Goal: Task Accomplishment & Management: Manage account settings

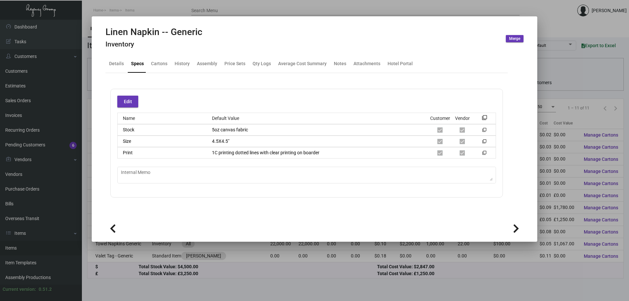
click at [154, 7] on div at bounding box center [314, 150] width 629 height 301
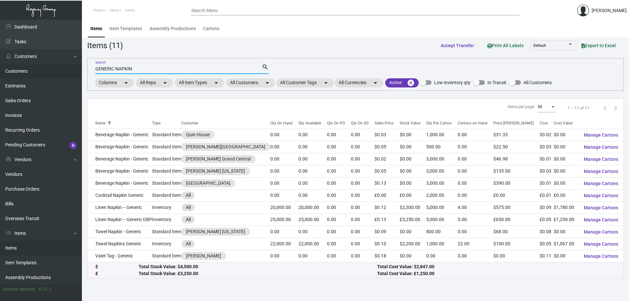
drag, startPoint x: 147, startPoint y: 70, endPoint x: 0, endPoint y: 70, distance: 147.3
click at [0, 70] on div "Dashboard Dashboard Tasks Customers Customers Estimates Sales Orders Invoices R…" at bounding box center [314, 160] width 629 height 281
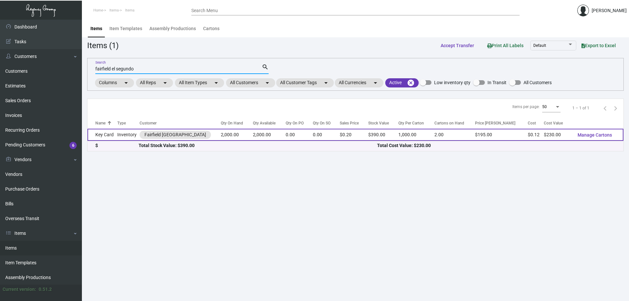
type input "fairfield el segundo"
click at [110, 139] on td "Key Card" at bounding box center [102, 135] width 30 height 12
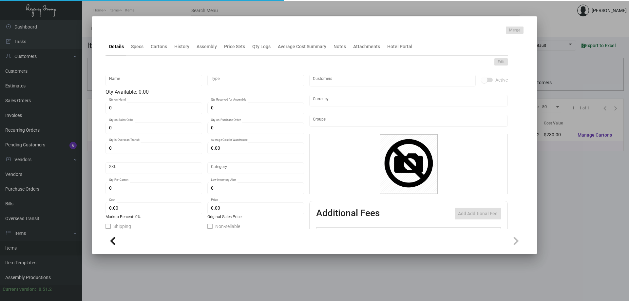
type input "Key Card"
type input "Inventory"
type input "2,000"
type input "10,000"
type input "$ 0.00"
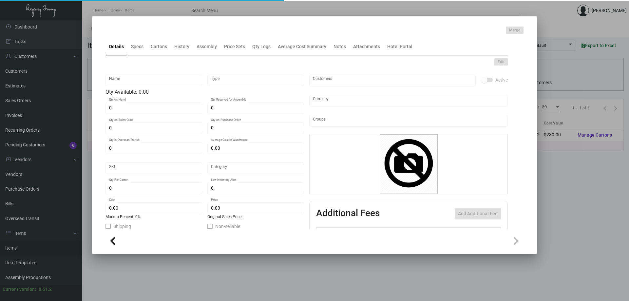
type input "FAIES-Key Card -96"
type input "Standard"
type input "1,000"
type input "$ 0.115"
type input "$ 0.195"
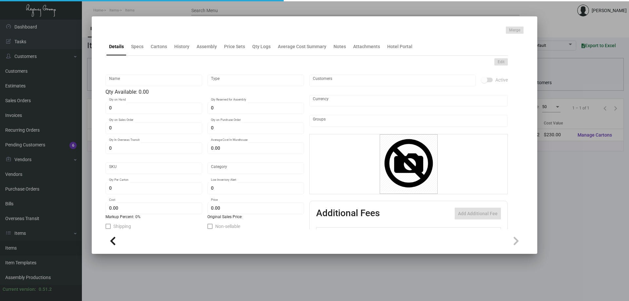
checkbox input "true"
type input "United States Dollar $"
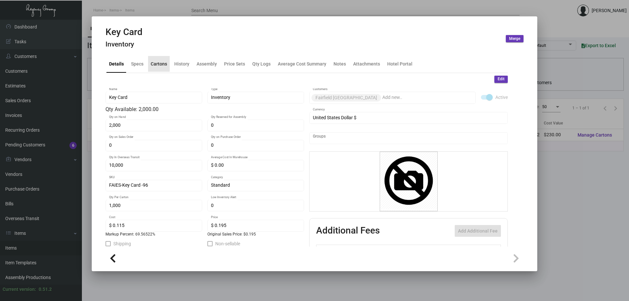
click at [154, 61] on div "Cartons" at bounding box center [159, 63] width 16 height 7
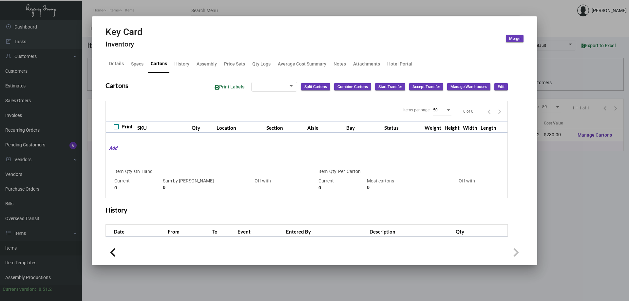
type input "2,000"
type input "2000"
type input "0"
type input "1,000"
type input "1000"
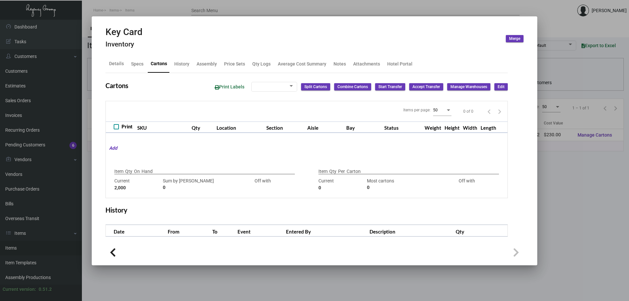
type input "0"
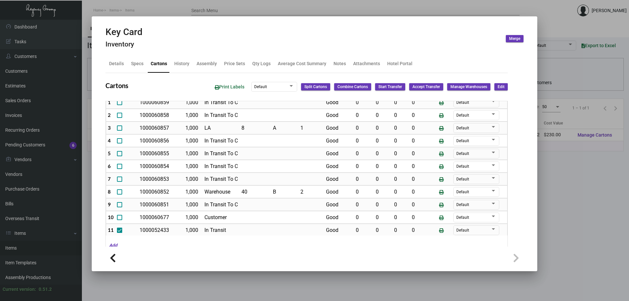
scroll to position [65, 0]
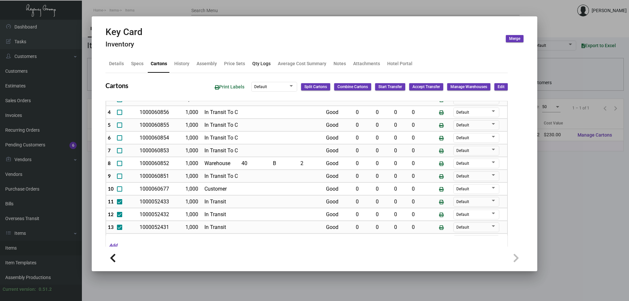
click at [256, 60] on div "Qty Logs" at bounding box center [261, 64] width 24 height 16
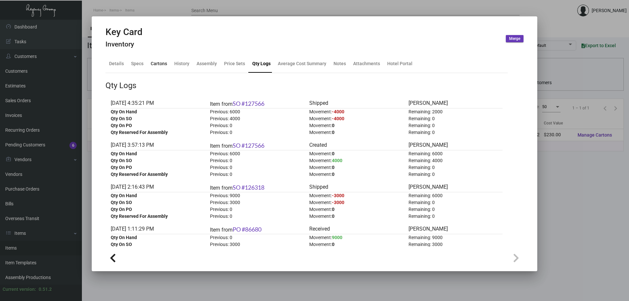
drag, startPoint x: 159, startPoint y: 62, endPoint x: 158, endPoint y: 66, distance: 4.0
click at [158, 64] on div "Cartons" at bounding box center [159, 63] width 16 height 7
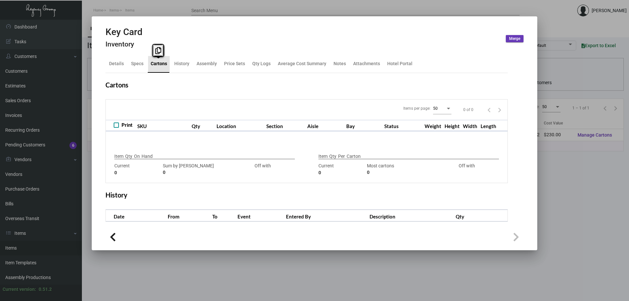
type input "2,000"
type input "2000"
type input "0"
type input "1,000"
type input "1000"
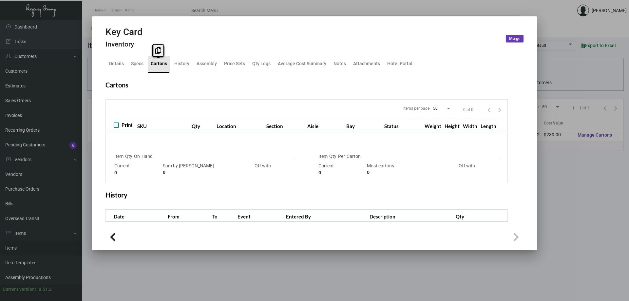
type input "0"
